Goal: Task Accomplishment & Management: Manage account settings

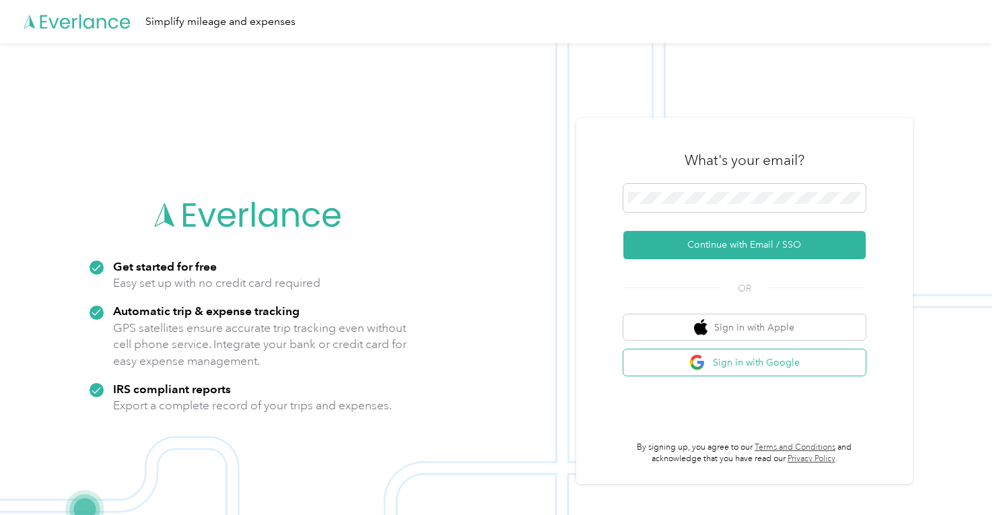
click at [778, 372] on button "Sign in with Google" at bounding box center [744, 362] width 242 height 26
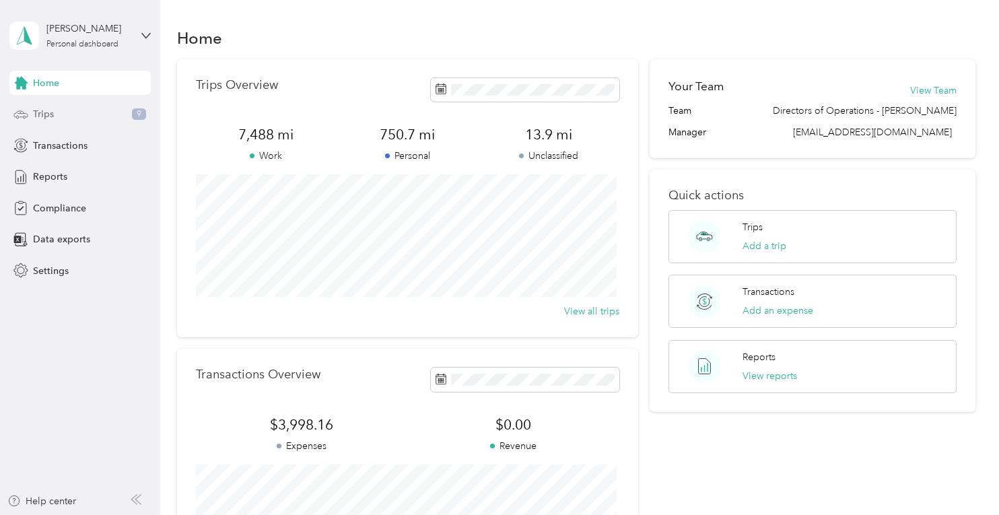
click at [40, 112] on span "Trips" at bounding box center [43, 114] width 21 height 14
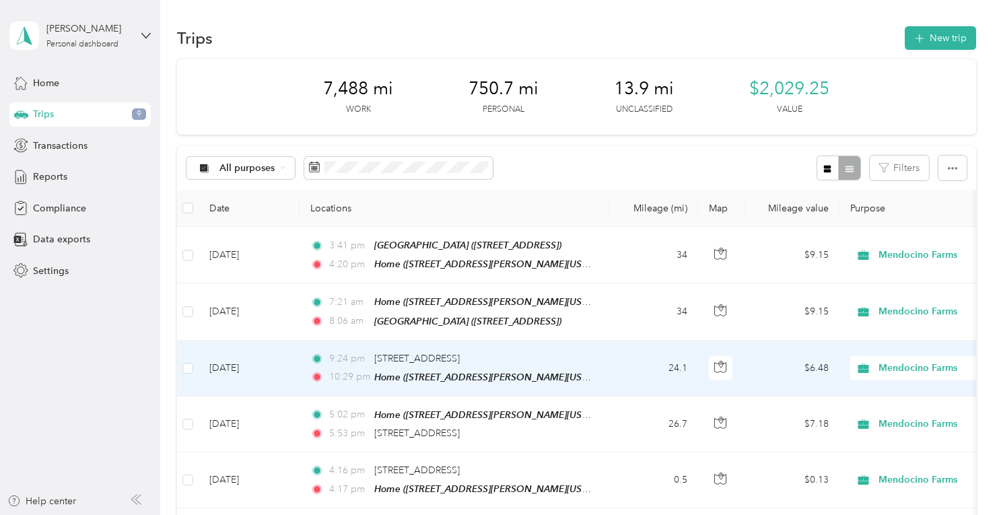
scroll to position [1, 0]
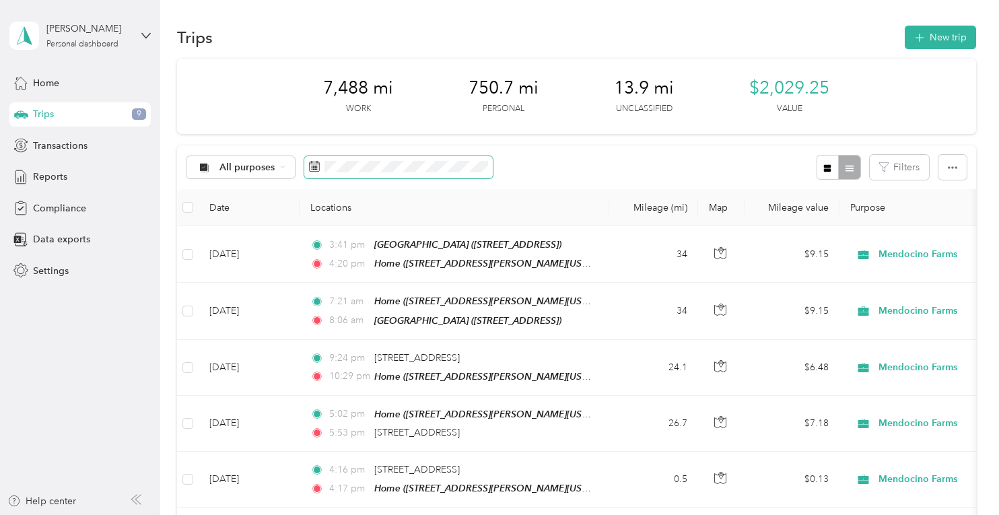
click at [398, 176] on span at bounding box center [398, 167] width 188 height 23
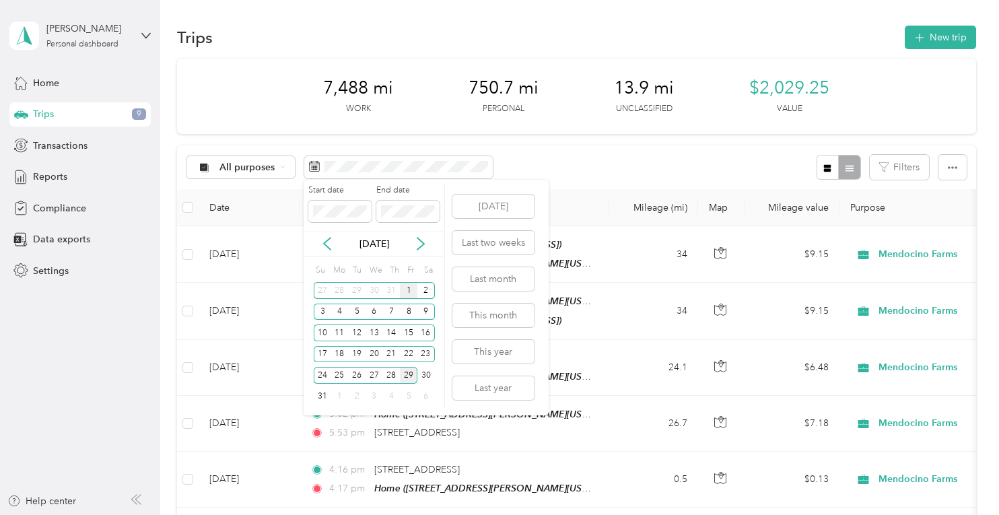
click at [410, 291] on div "1" at bounding box center [408, 290] width 17 height 17
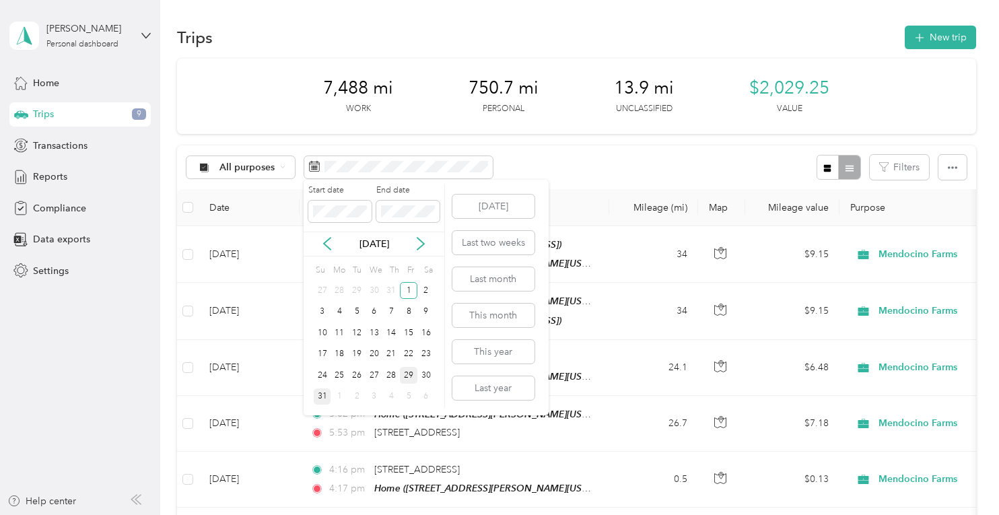
click at [320, 396] on div "31" at bounding box center [322, 396] width 17 height 17
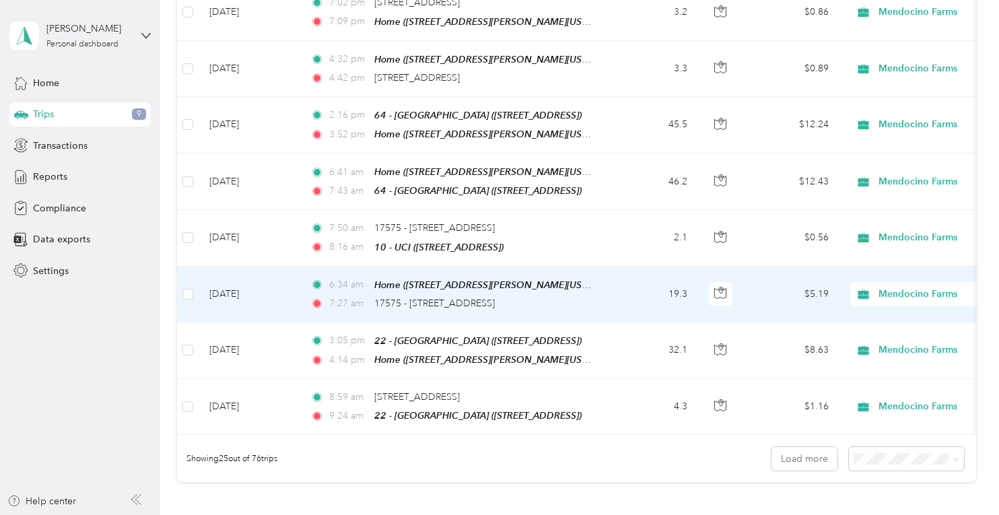
scroll to position [1291, 0]
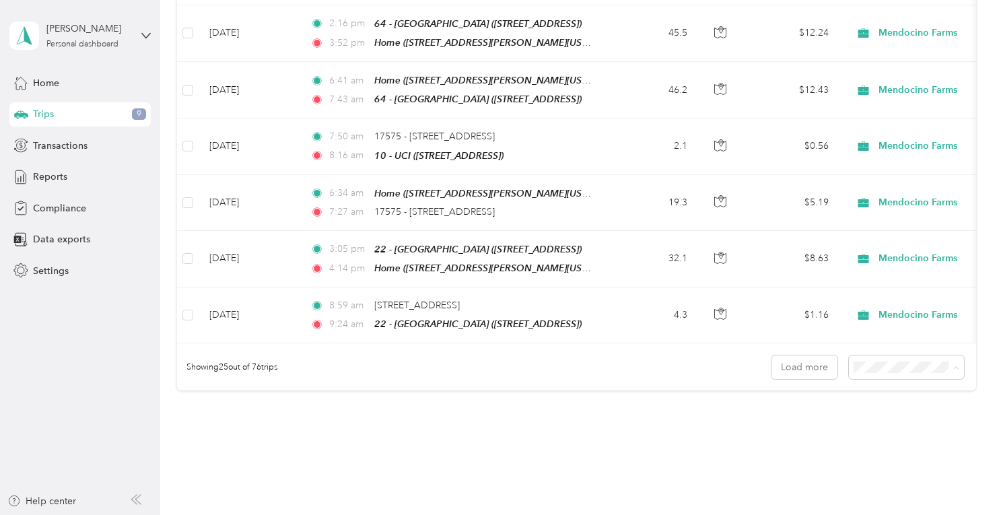
click at [867, 403] on ol "25 per load 50 per load 100 per load" at bounding box center [902, 396] width 115 height 71
click at [874, 388] on div "50 per load" at bounding box center [903, 391] width 96 height 14
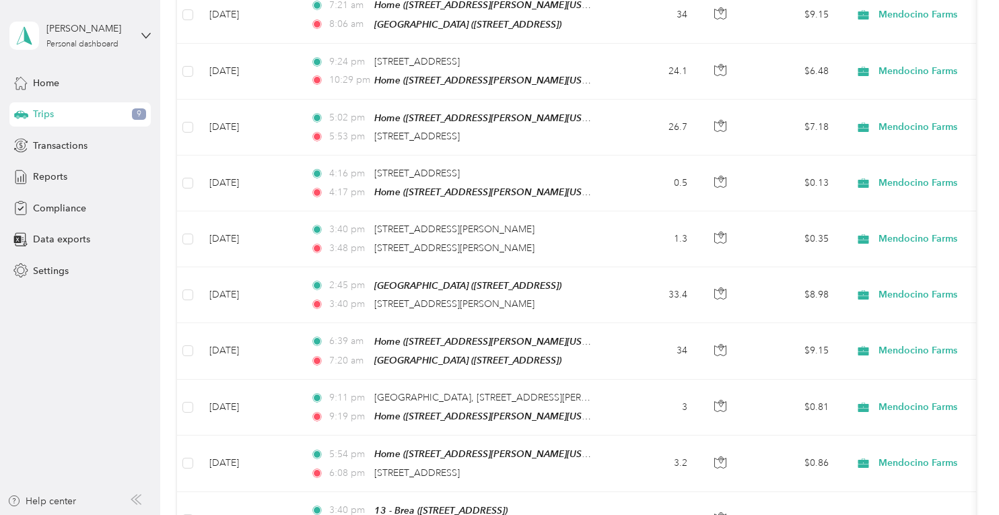
scroll to position [1291, 0]
